Goal: Information Seeking & Learning: Find contact information

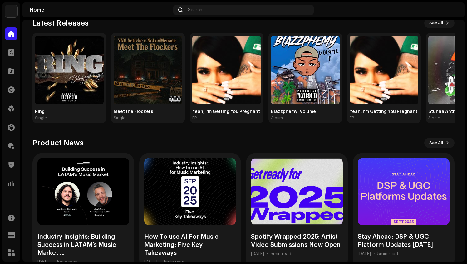
scroll to position [75, 0]
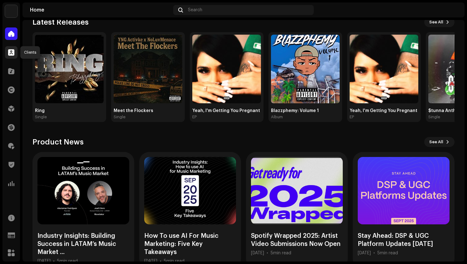
click at [13, 56] on div at bounding box center [11, 52] width 12 height 12
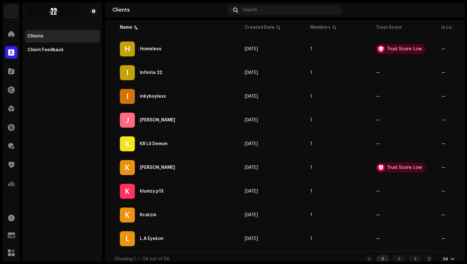
scroll to position [470, 0]
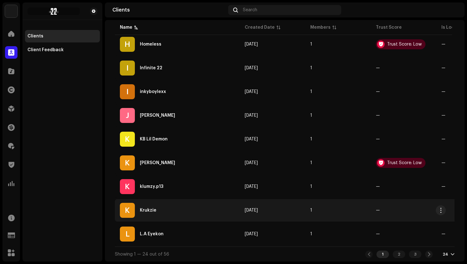
click at [162, 205] on div "K Krukzie" at bounding box center [177, 210] width 115 height 15
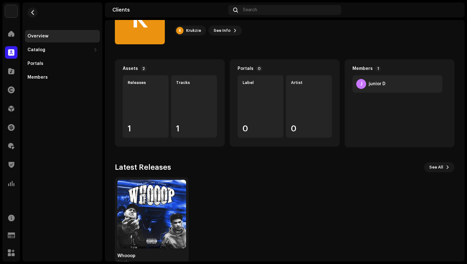
scroll to position [51, 0]
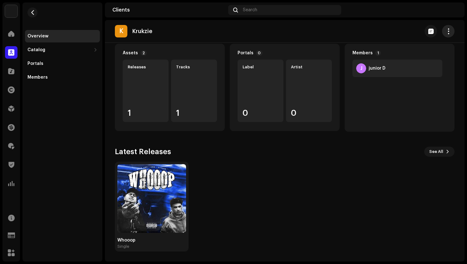
click at [445, 31] on span "button" at bounding box center [448, 31] width 6 height 5
click at [337, 179] on div "Whooop Single" at bounding box center [281, 207] width 339 height 90
click at [152, 240] on div "Whooop" at bounding box center [151, 240] width 69 height 5
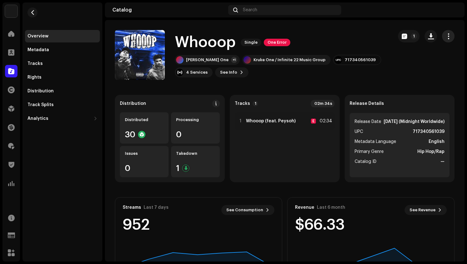
click at [445, 38] on span "button" at bounding box center [448, 36] width 6 height 5
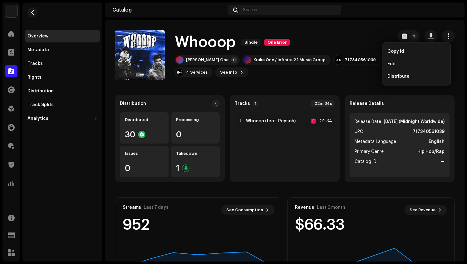
click at [360, 42] on div "Whooop Single One Error" at bounding box center [281, 42] width 213 height 20
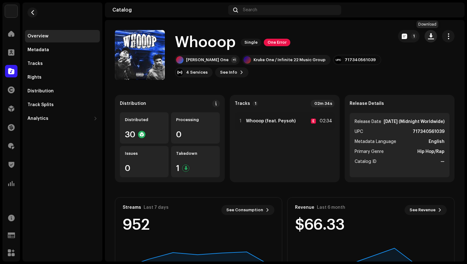
click at [428, 38] on span "button" at bounding box center [431, 36] width 6 height 5
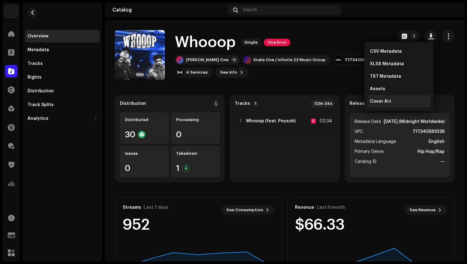
click at [381, 99] on span "Cover Art" at bounding box center [380, 101] width 21 height 5
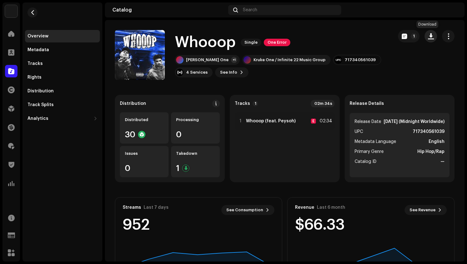
click at [428, 38] on span "button" at bounding box center [431, 36] width 6 height 5
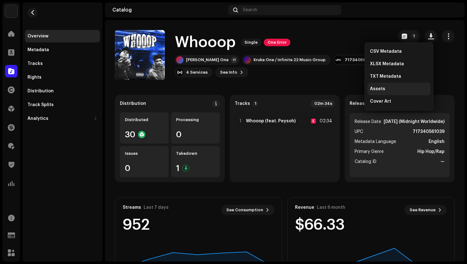
click at [391, 88] on div "Assets" at bounding box center [399, 88] width 58 height 5
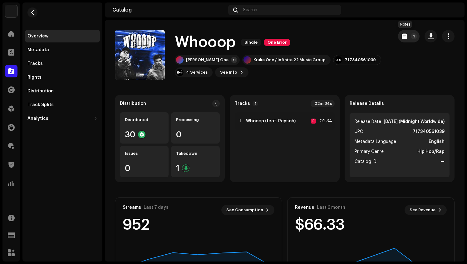
click at [401, 34] on span "button" at bounding box center [403, 36] width 5 height 5
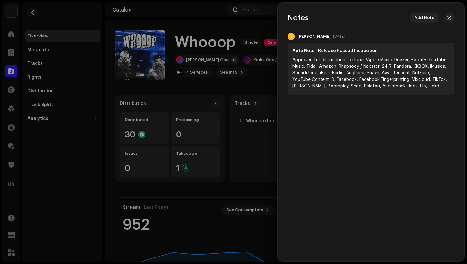
click at [254, 21] on div at bounding box center [233, 132] width 467 height 264
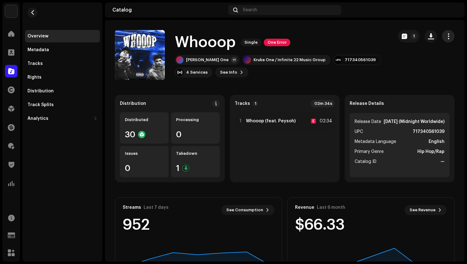
click at [445, 39] on span "button" at bounding box center [448, 36] width 6 height 5
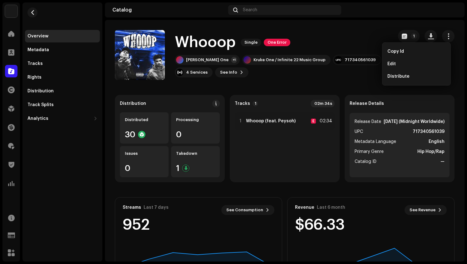
click at [364, 55] on div "[PERSON_NAME] One +1 Kruke One / Infinite 22 Music Group 717340561039 4 Service…" at bounding box center [281, 66] width 213 height 22
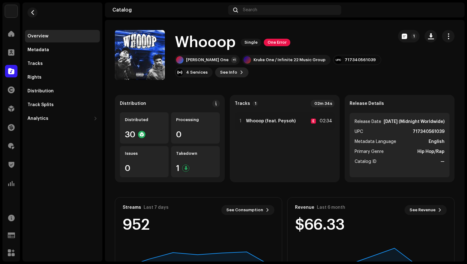
click at [230, 74] on span "See Info" at bounding box center [228, 72] width 17 height 12
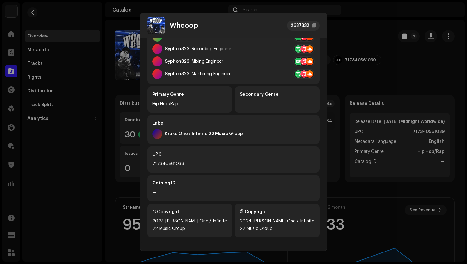
scroll to position [155, 0]
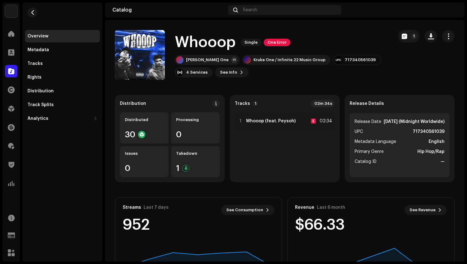
click at [349, 43] on div "Whooop 2637332 Metadata Distribution Metadata Language English Release Title Wh…" at bounding box center [233, 132] width 467 height 264
click at [428, 38] on span "button" at bounding box center [431, 36] width 6 height 5
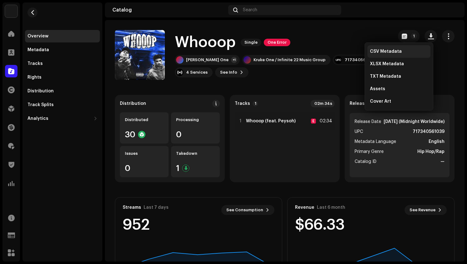
click at [399, 53] on span "CSV Metadata" at bounding box center [386, 51] width 32 height 5
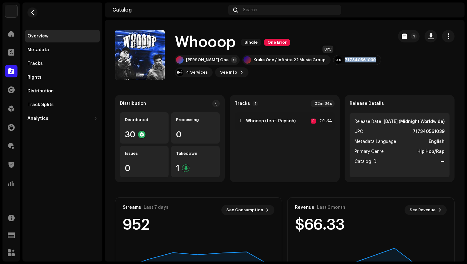
drag, startPoint x: 317, startPoint y: 59, endPoint x: 349, endPoint y: 60, distance: 32.4
click at [349, 60] on div "717340561039" at bounding box center [357, 60] width 48 height 10
copy div "717340561039"
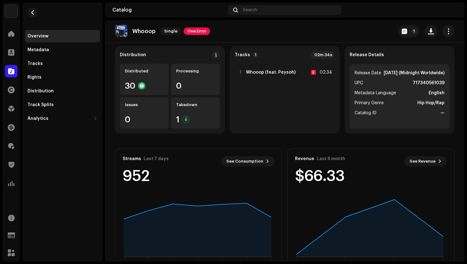
scroll to position [48, 0]
click at [39, 65] on div "Tracks" at bounding box center [34, 63] width 15 height 5
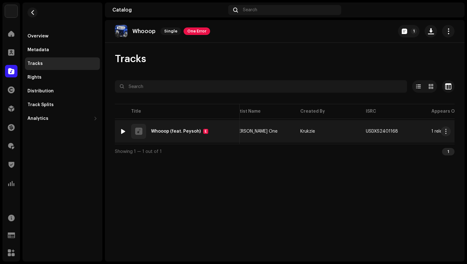
scroll to position [0, 77]
click at [401, 132] on span "button" at bounding box center [403, 131] width 4 height 5
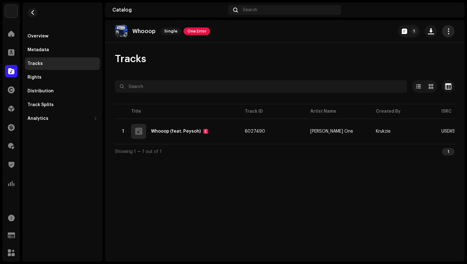
click at [448, 33] on span "button" at bounding box center [448, 31] width 6 height 5
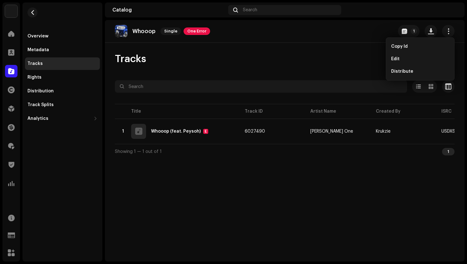
click at [342, 37] on div "Whooop Single One Error 1" at bounding box center [284, 31] width 359 height 23
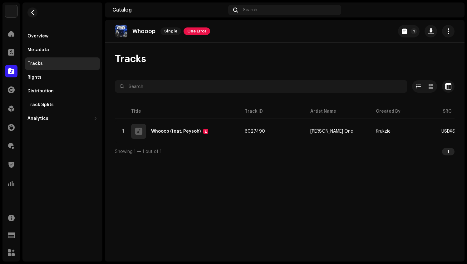
click at [452, 8] on img at bounding box center [452, 10] width 10 height 10
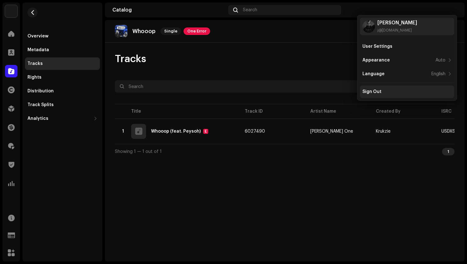
click at [380, 92] on div "Sign Out" at bounding box center [371, 91] width 19 height 5
click at [370, 91] on div "Sign Out" at bounding box center [371, 91] width 19 height 5
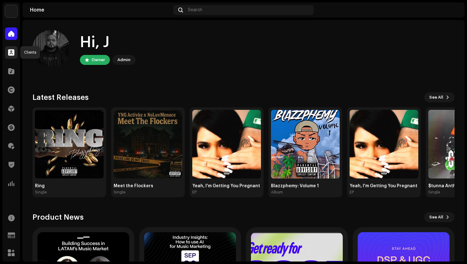
click at [11, 51] on span at bounding box center [11, 52] width 6 height 5
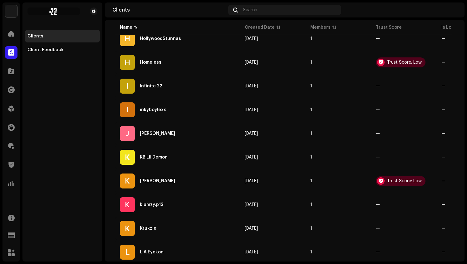
scroll to position [470, 0]
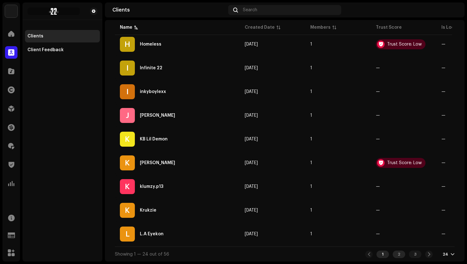
click at [397, 253] on div "2" at bounding box center [398, 253] width 12 height 7
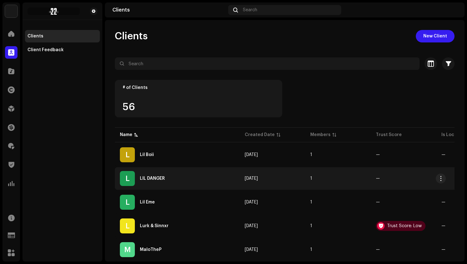
click at [268, 170] on td "Dec 21, 2024" at bounding box center [272, 178] width 65 height 22
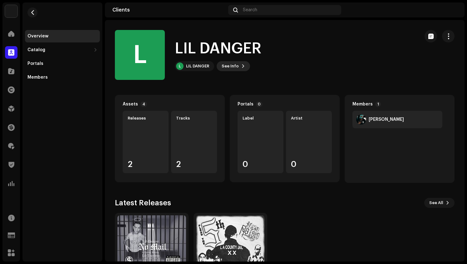
click at [234, 64] on span "See Info" at bounding box center [229, 66] width 17 height 12
click at [46, 76] on div "L LIL DANGER 595847 Payee ID 652583 Created On Dec 21, 2024" at bounding box center [233, 132] width 467 height 264
click at [47, 75] on div "Members" at bounding box center [62, 77] width 70 height 5
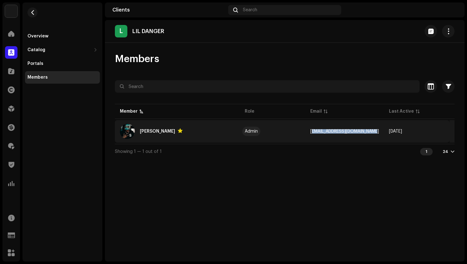
drag, startPoint x: 309, startPoint y: 131, endPoint x: 370, endPoint y: 134, distance: 61.2
click at [370, 134] on td "ssempire@doublesempire.com" at bounding box center [344, 131] width 79 height 22
copy span "ssempire@doublesempire.com"
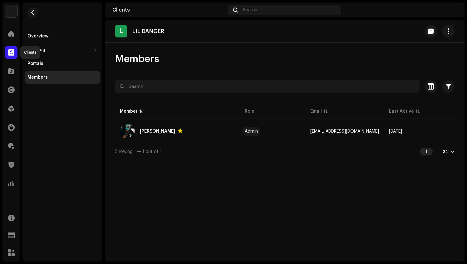
click at [13, 50] on span at bounding box center [11, 52] width 6 height 5
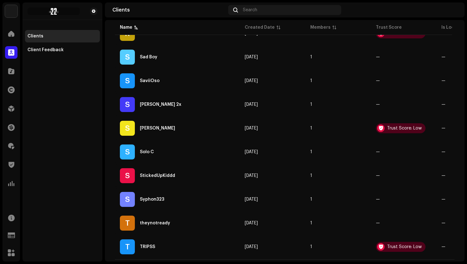
scroll to position [470, 0]
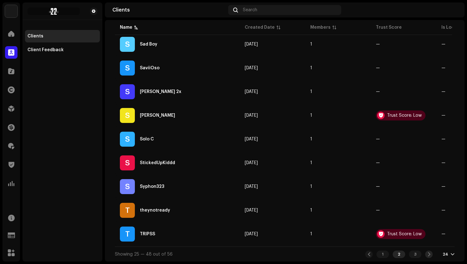
click at [427, 254] on span at bounding box center [429, 254] width 4 height 5
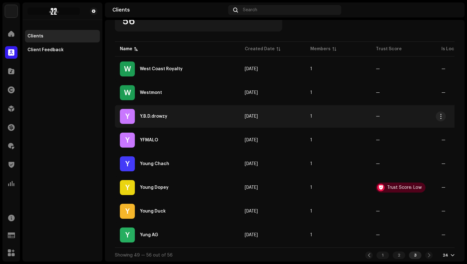
scroll to position [89, 0]
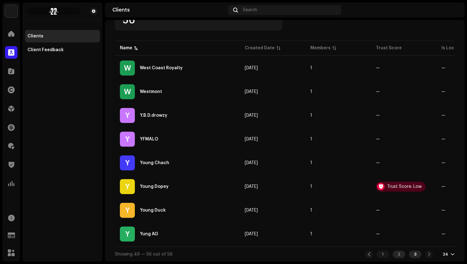
click at [396, 253] on div "2" at bounding box center [398, 253] width 12 height 7
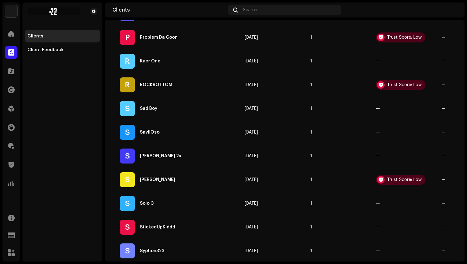
scroll to position [470, 0]
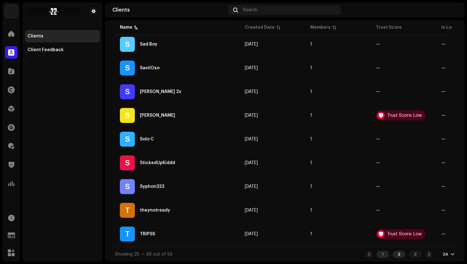
click at [378, 252] on div "1" at bounding box center [382, 253] width 12 height 7
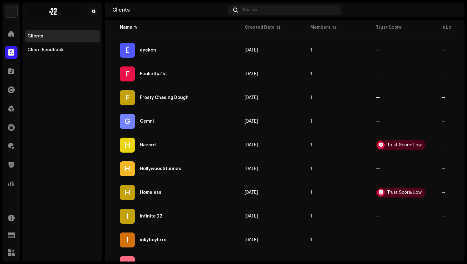
scroll to position [317, 0]
